Goal: Check status

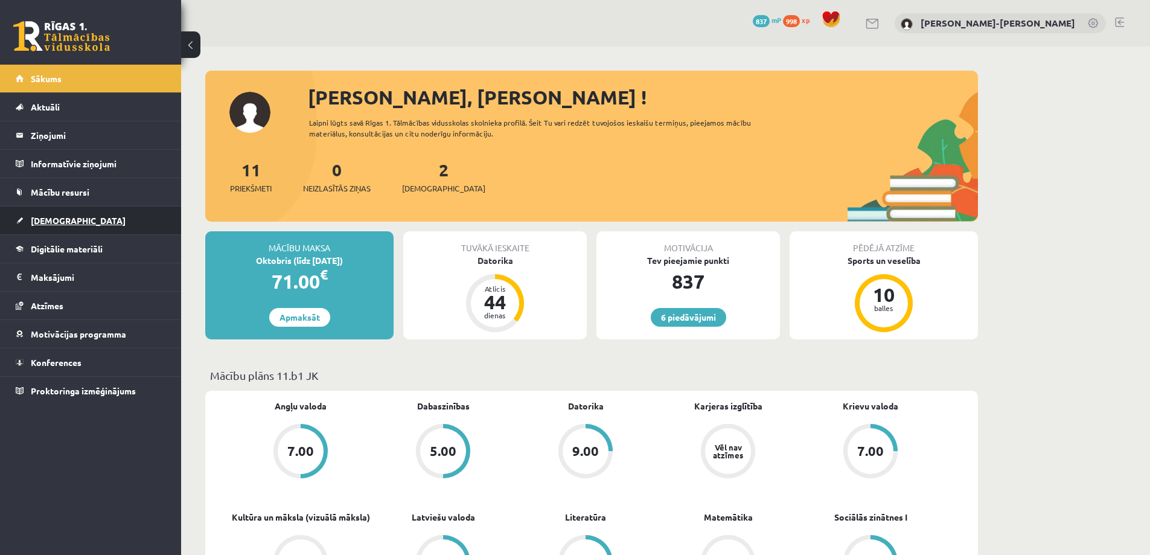
click at [51, 223] on span "[DEMOGRAPHIC_DATA]" at bounding box center [78, 220] width 95 height 11
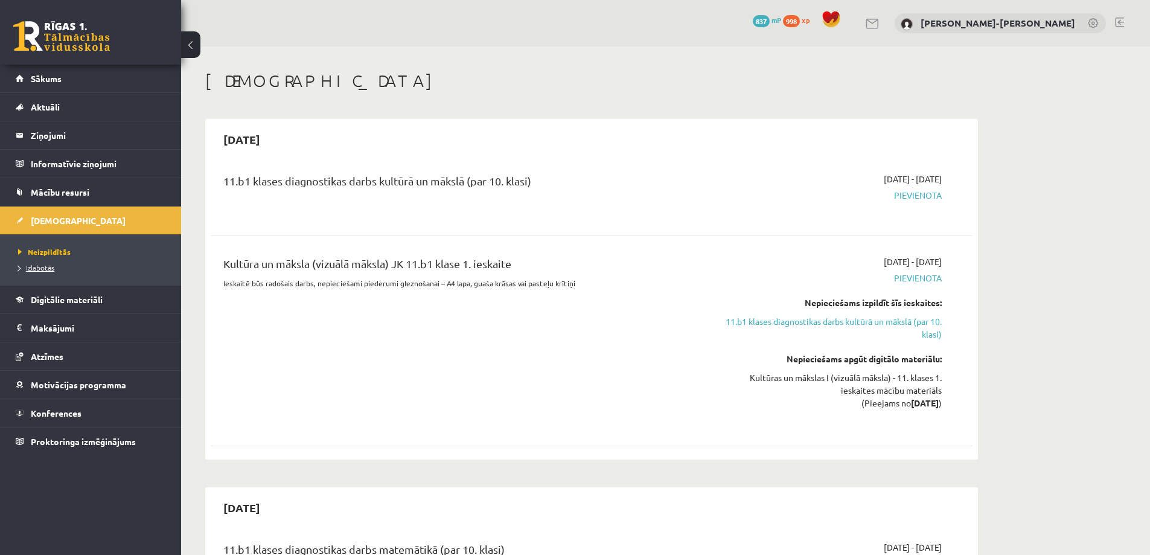
click at [44, 267] on span "Izlabotās" at bounding box center [36, 268] width 36 height 10
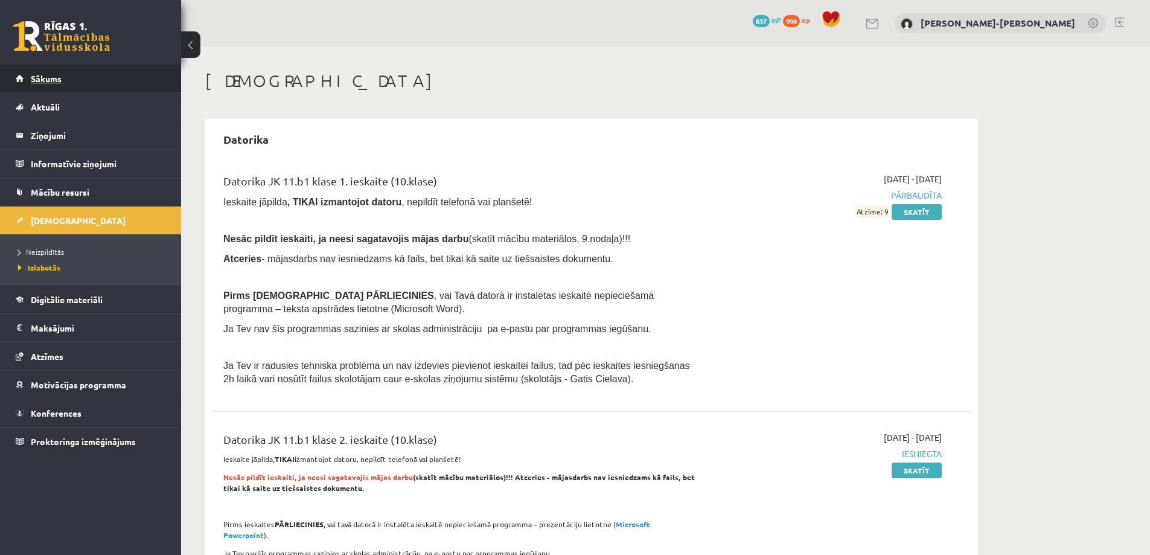
click at [53, 83] on span "Sākums" at bounding box center [46, 78] width 31 height 11
